Goal: Task Accomplishment & Management: Use online tool/utility

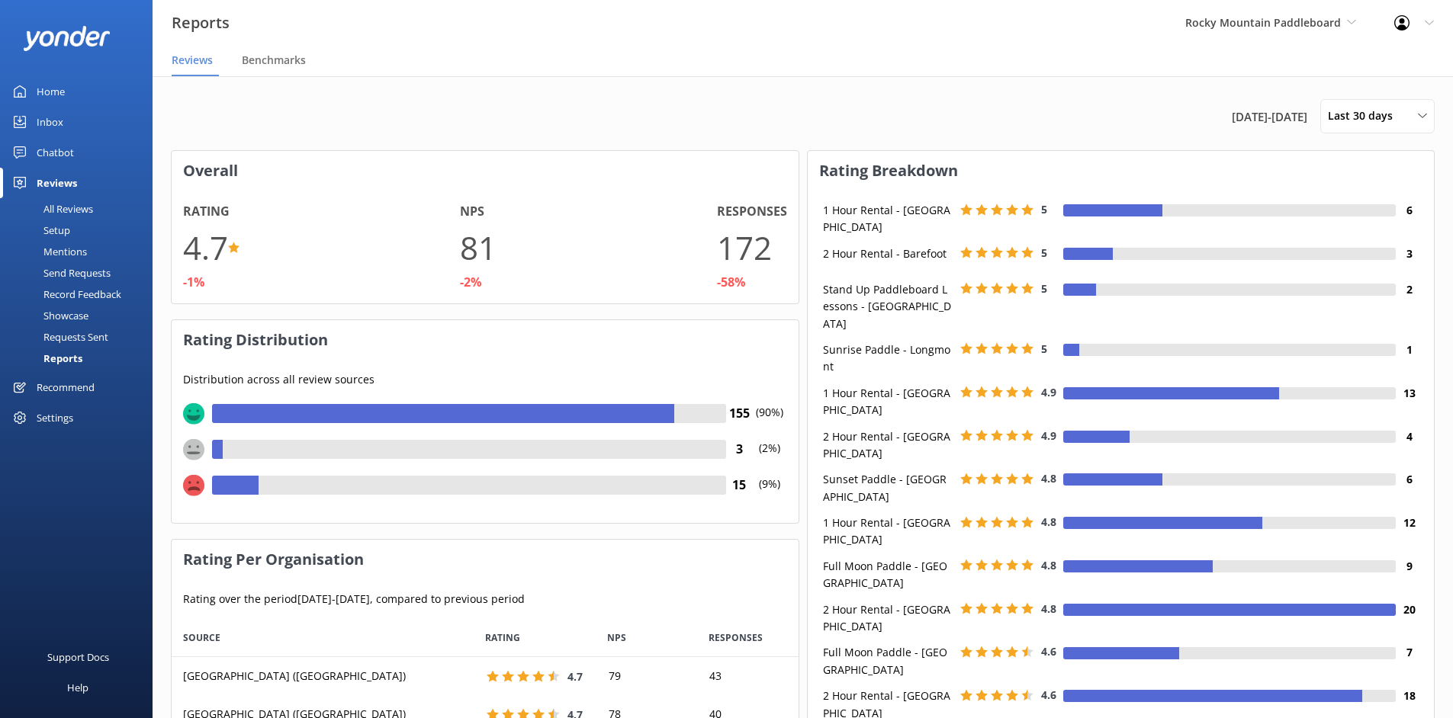
click at [101, 93] on link "Home" at bounding box center [76, 91] width 153 height 31
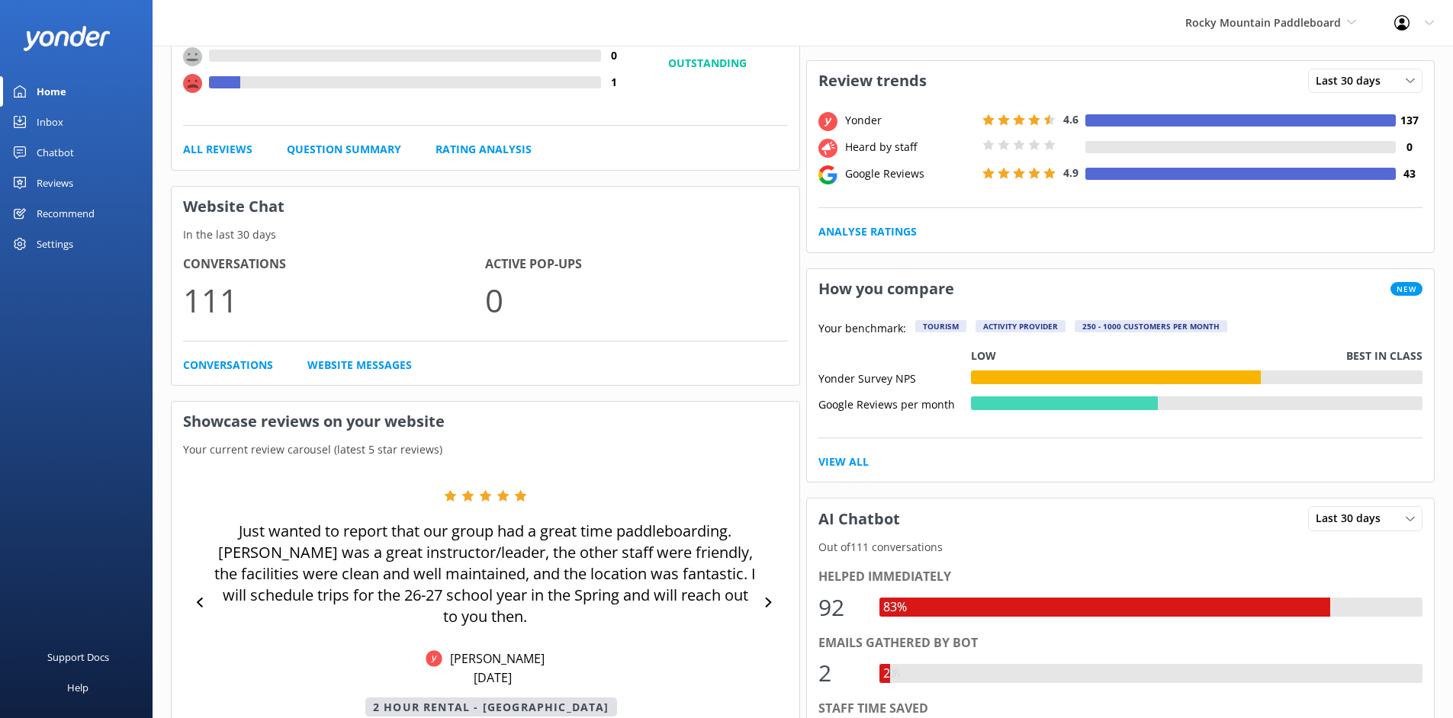
scroll to position [61, 0]
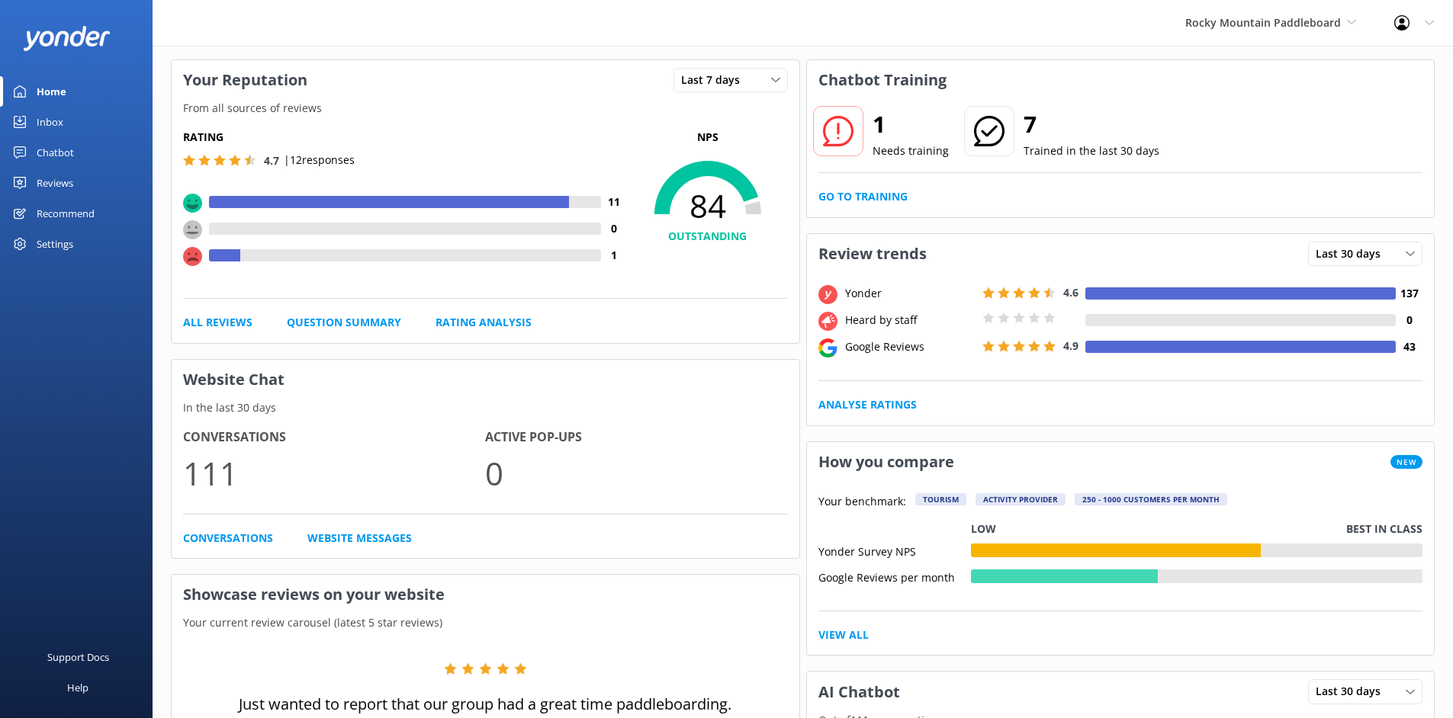
click at [875, 188] on div "1 Needs training 7 Trained in the last 30 days Go to Training" at bounding box center [1121, 158] width 628 height 117
click at [876, 198] on link "Go to Training" at bounding box center [862, 196] width 89 height 17
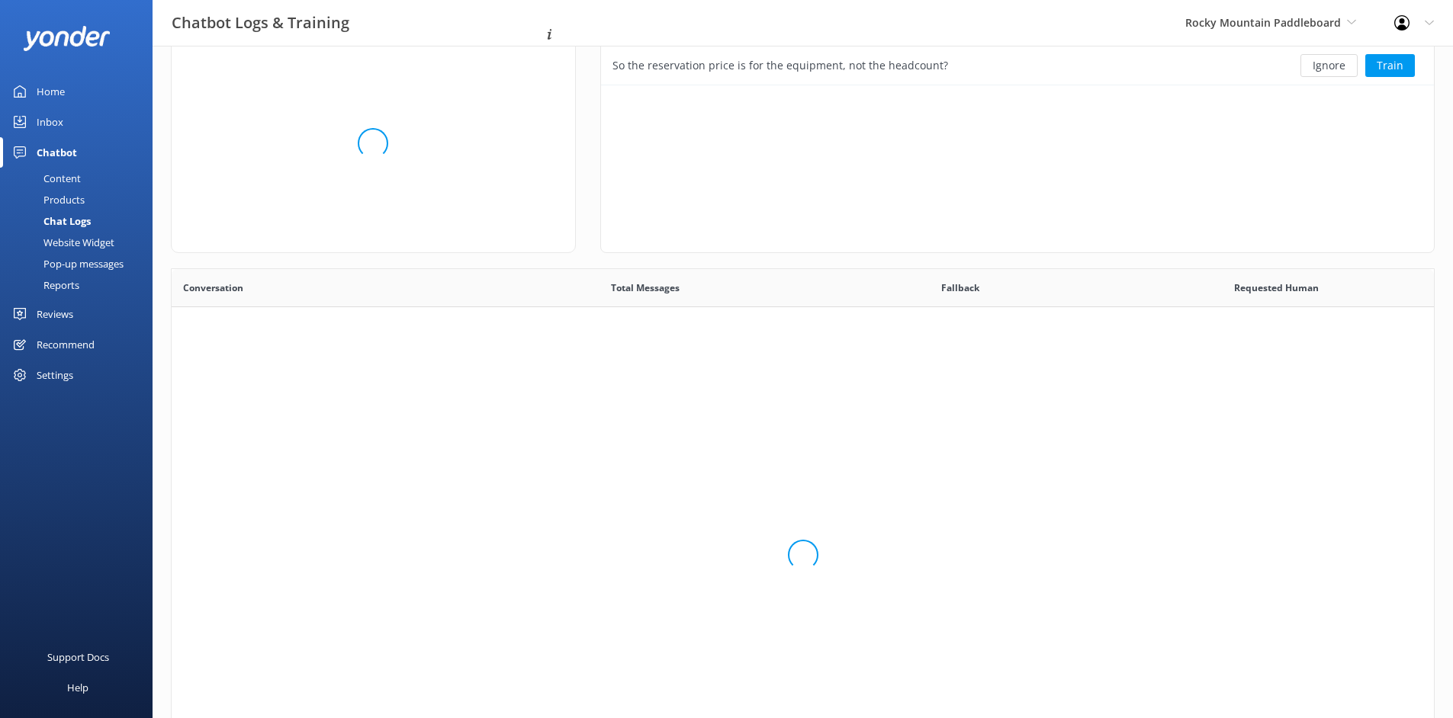
scroll to position [66, 821]
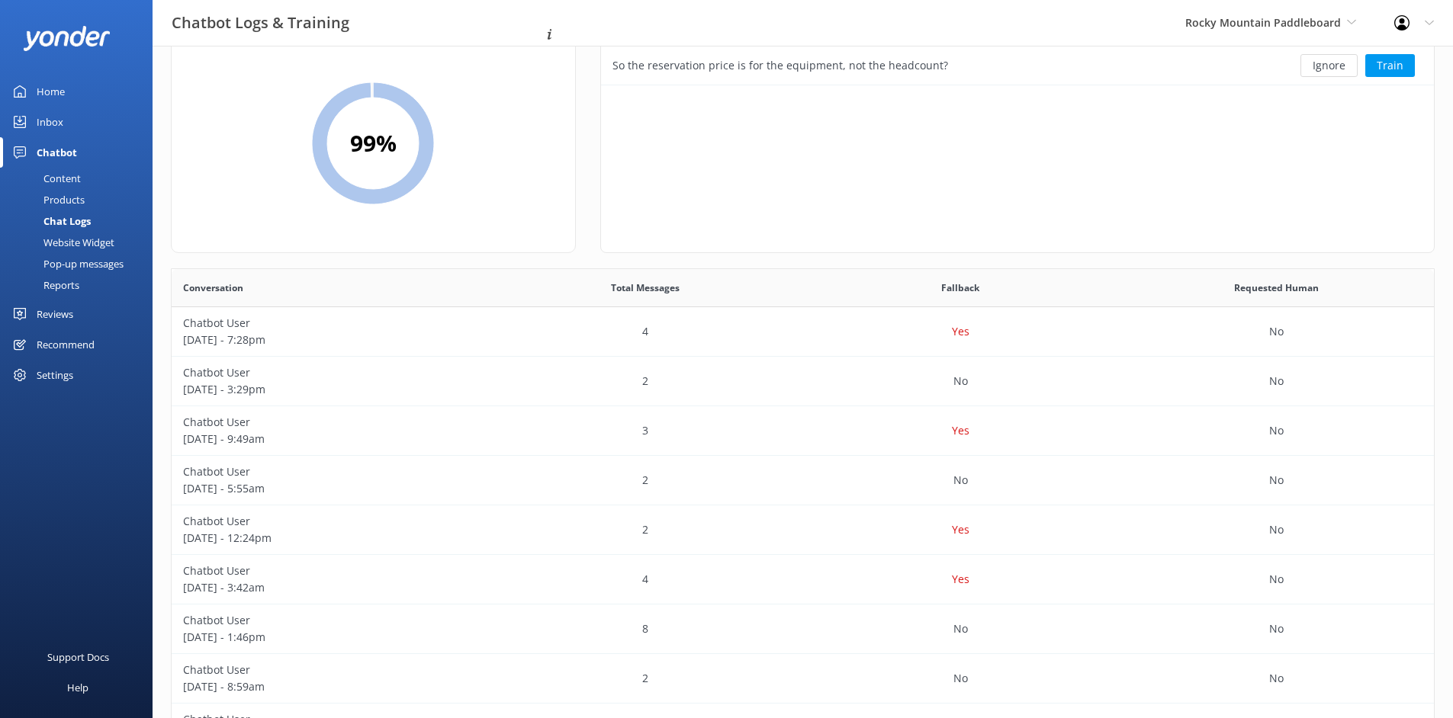
click at [82, 31] on img at bounding box center [67, 38] width 88 height 25
click at [82, 34] on img at bounding box center [67, 38] width 88 height 25
